Goal: Task Accomplishment & Management: Use online tool/utility

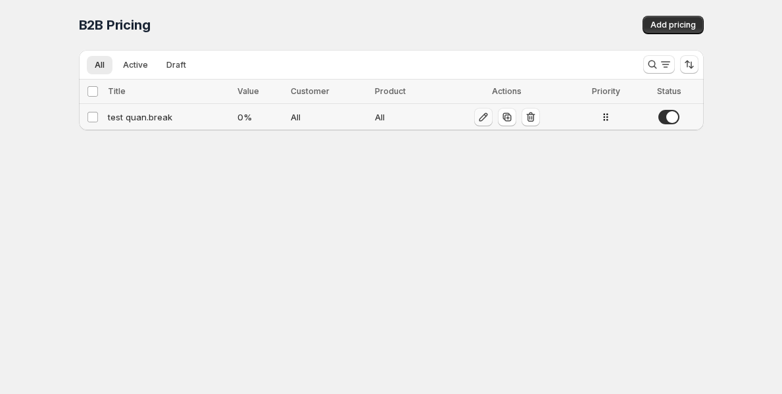
click at [479, 118] on icon "button" at bounding box center [483, 116] width 13 height 13
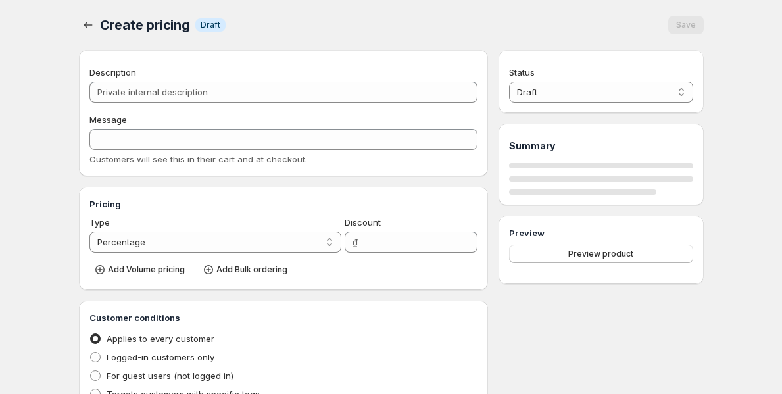
type input "test quan.break"
type input "TEST_QUAN.BREAK"
type input "0"
radio input "true"
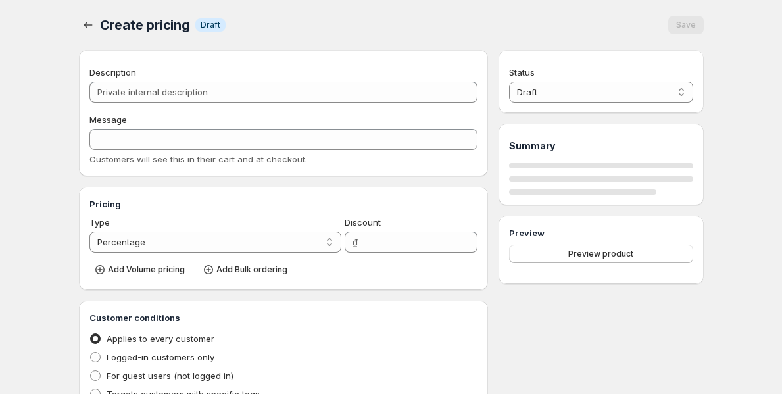
select select "1"
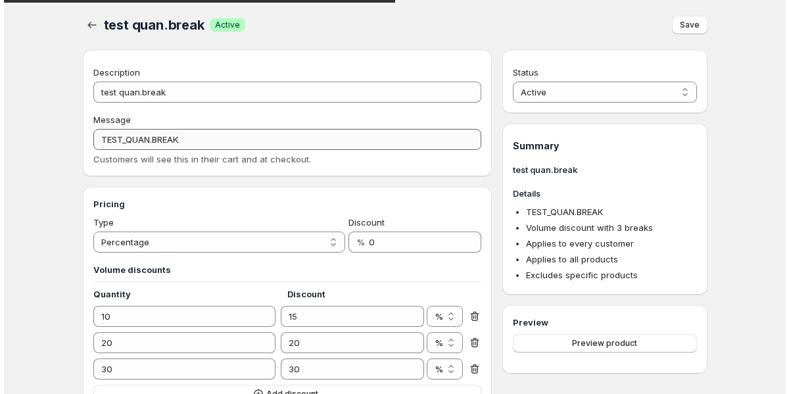
scroll to position [94, 0]
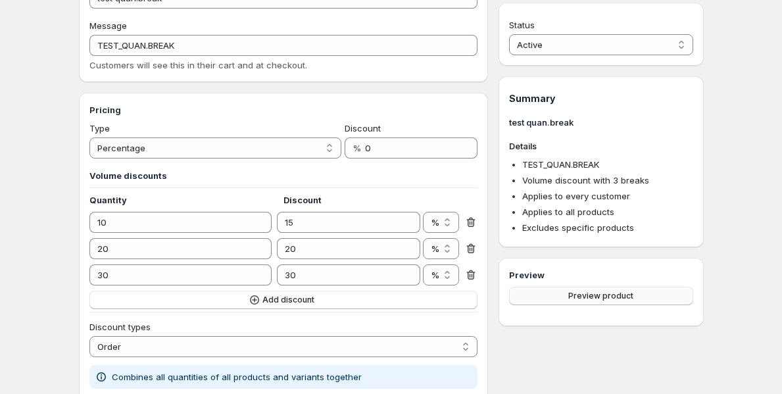
click at [581, 298] on span "Preview product" at bounding box center [600, 296] width 65 height 11
